Goal: Information Seeking & Learning: Learn about a topic

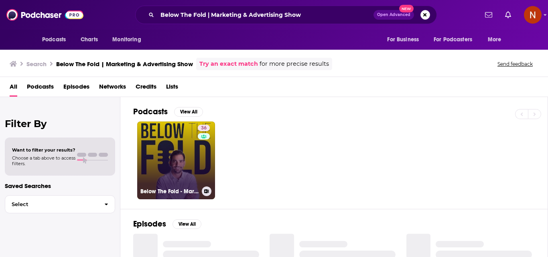
click at [186, 154] on link "36 Below The Fold - Marketing & Advertising Show" at bounding box center [176, 161] width 78 height 78
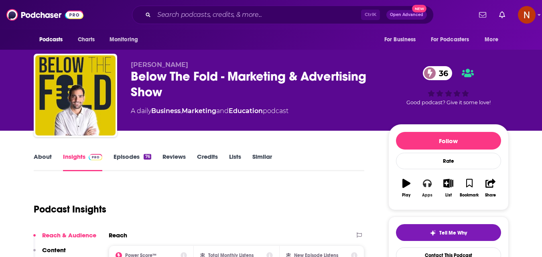
click at [427, 183] on icon "button" at bounding box center [427, 183] width 9 height 9
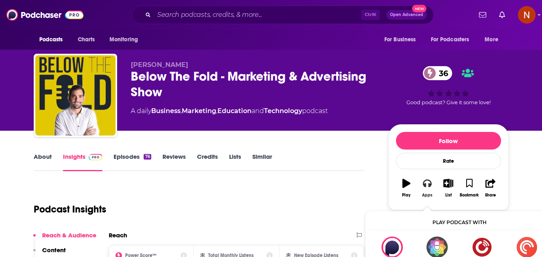
click at [428, 187] on icon "button" at bounding box center [427, 183] width 9 height 9
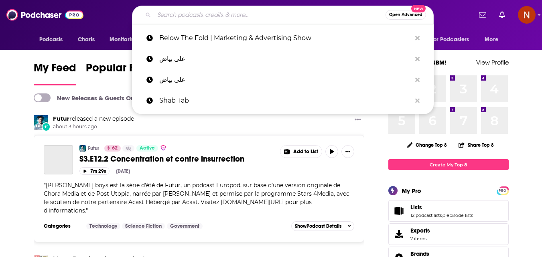
click at [221, 18] on input "Search podcasts, credits, & more..." at bounding box center [269, 14] width 231 height 13
paste input "قصرة+ | +Gosra"
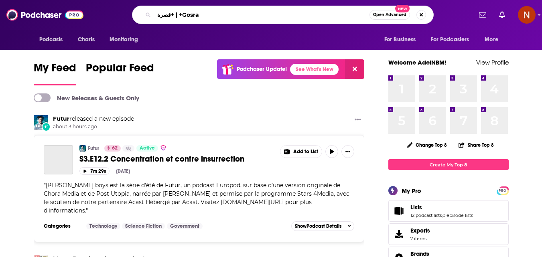
type input "قصرة+ | +Gosra"
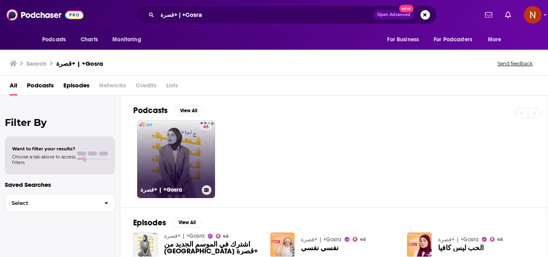
click at [193, 162] on link "46 قصرة+ | +Gosra" at bounding box center [176, 159] width 78 height 78
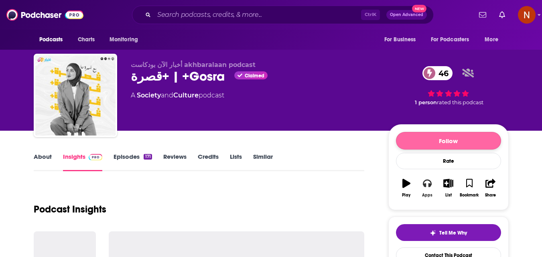
click at [432, 183] on button "Apps" at bounding box center [427, 188] width 21 height 29
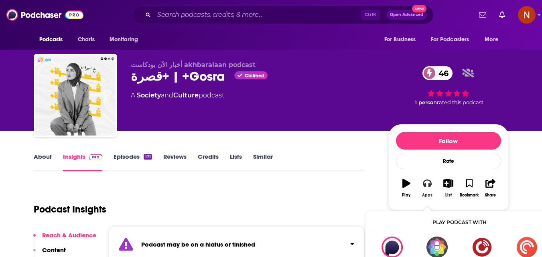
click at [426, 188] on button "Apps" at bounding box center [427, 188] width 21 height 29
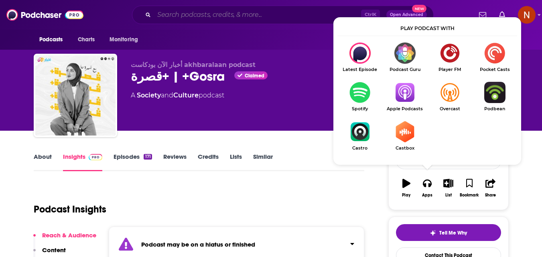
click at [201, 18] on input "Search podcasts, credits, & more..." at bounding box center [257, 14] width 207 height 13
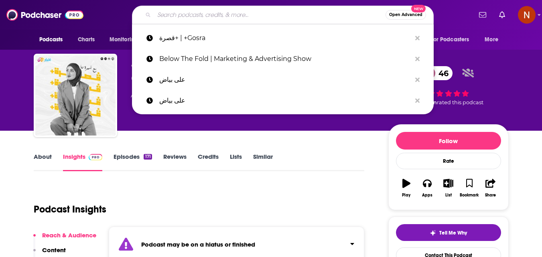
paste input "المرصد"
type input "المرصد"
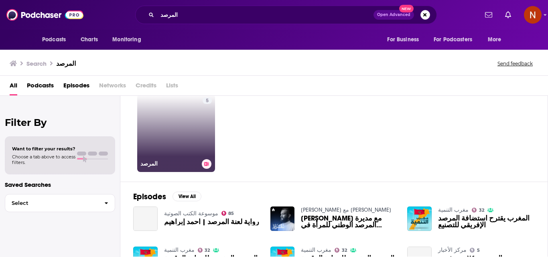
scroll to position [40, 0]
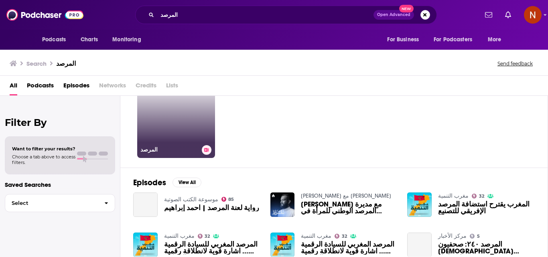
click at [161, 134] on link "5 المرصد" at bounding box center [176, 119] width 78 height 78
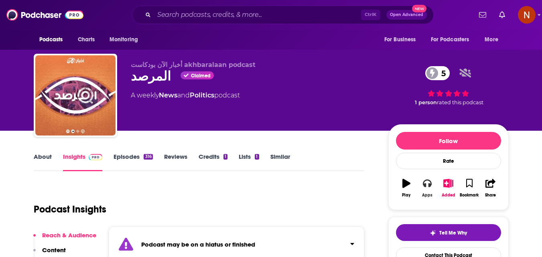
click at [426, 185] on icon "button" at bounding box center [427, 183] width 9 height 9
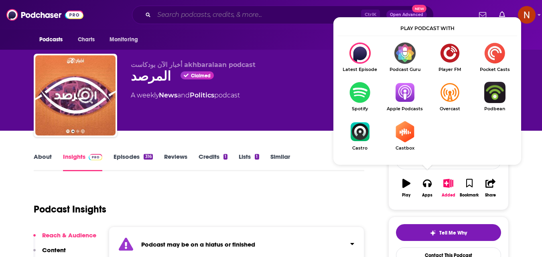
click at [243, 15] on input "Search podcasts, credits, & more..." at bounding box center [257, 14] width 207 height 13
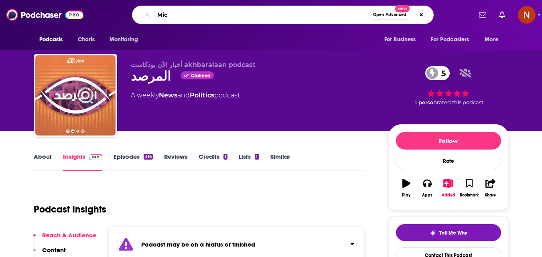
type input "Mics"
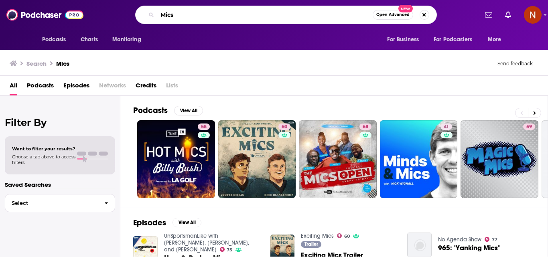
drag, startPoint x: 242, startPoint y: 13, endPoint x: 162, endPoint y: 13, distance: 79.4
click at [162, 13] on input "Mics" at bounding box center [264, 14] width 215 height 13
paste input "Koon Rijjeil كون رجال"
type input "Koon Rijjeil كون رجال"
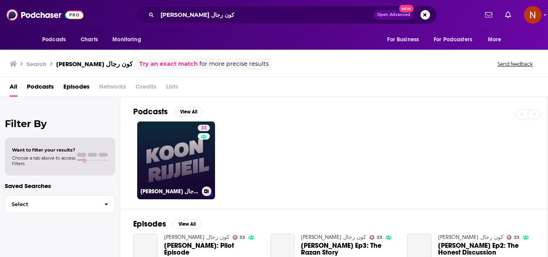
click at [170, 163] on link "33 Koon Rijjeil كون رجال" at bounding box center [176, 161] width 78 height 78
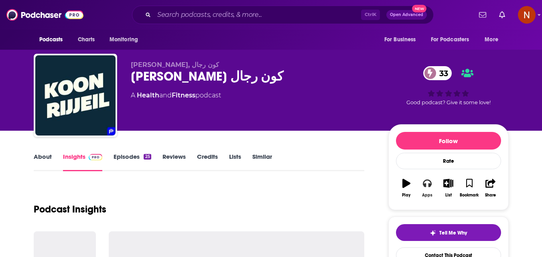
click at [428, 183] on icon "button" at bounding box center [427, 183] width 9 height 9
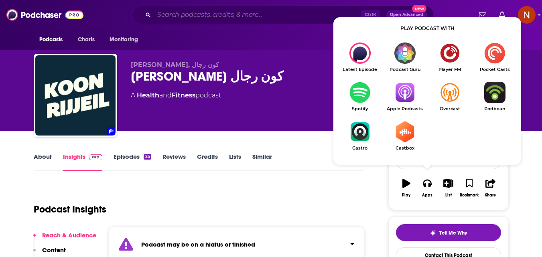
click at [189, 17] on input "Search podcasts, credits, & more..." at bounding box center [257, 14] width 207 height 13
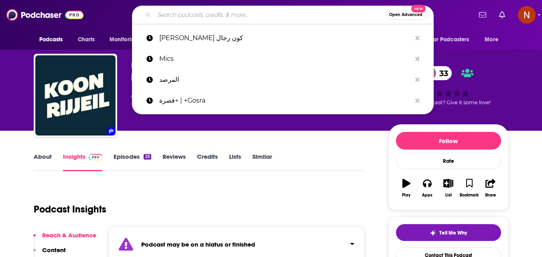
paste input "حكي بنات"
type input "حكي بنات"
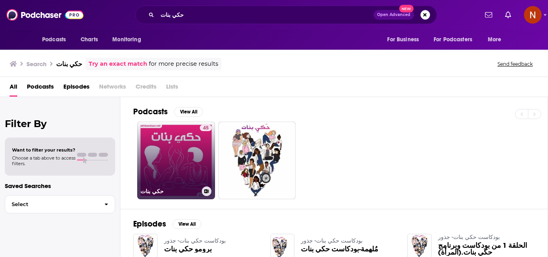
click at [179, 159] on link "45 حكي بنات" at bounding box center [176, 161] width 78 height 78
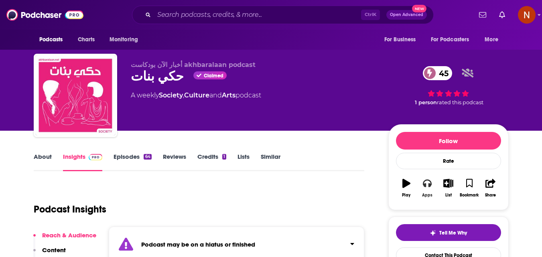
click at [427, 189] on button "Apps" at bounding box center [427, 188] width 21 height 29
